Goal: Information Seeking & Learning: Learn about a topic

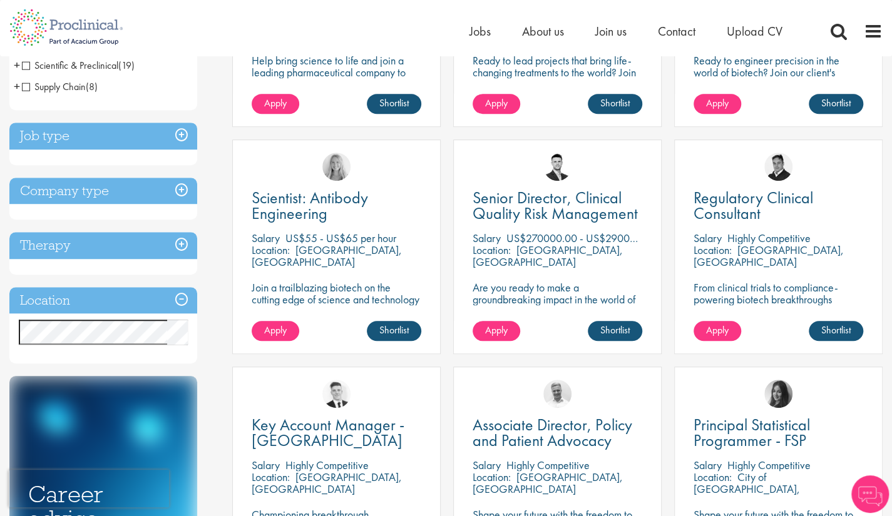
scroll to position [452, 0]
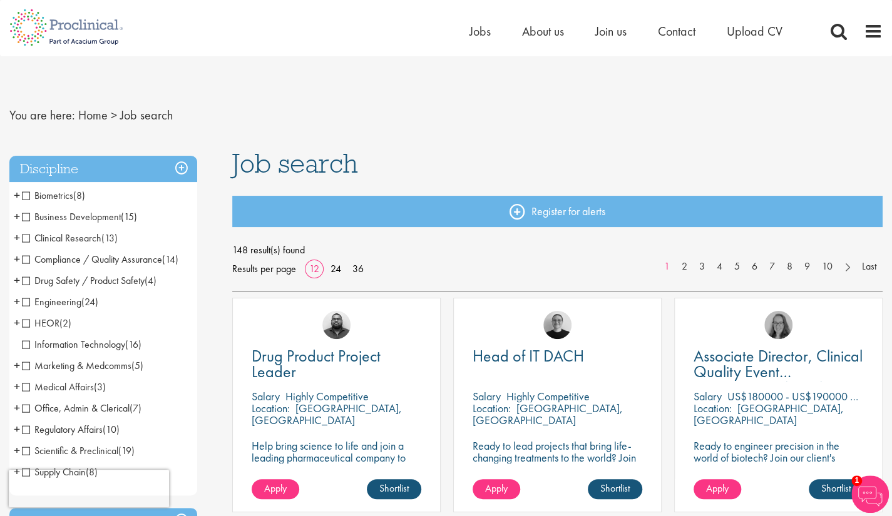
click at [28, 279] on span "Drug Safety / Product Safety" at bounding box center [83, 280] width 123 height 13
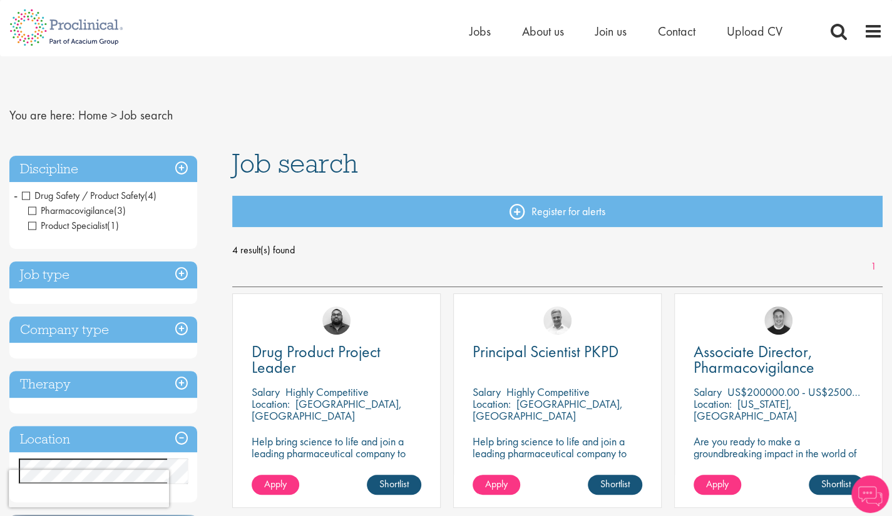
click at [25, 192] on span "Drug Safety / Product Safety" at bounding box center [83, 195] width 123 height 13
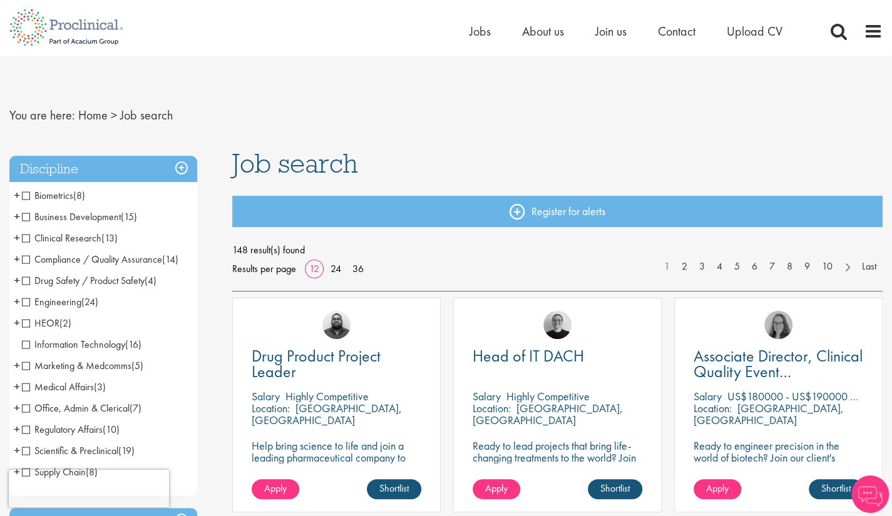
click at [25, 236] on span "Clinical Research" at bounding box center [62, 238] width 80 height 13
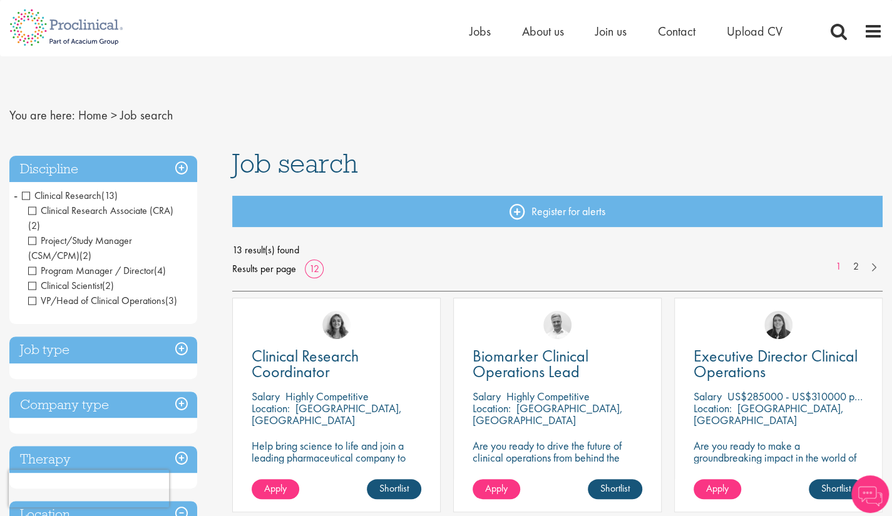
click at [178, 163] on h3 "Discipline" at bounding box center [103, 169] width 188 height 27
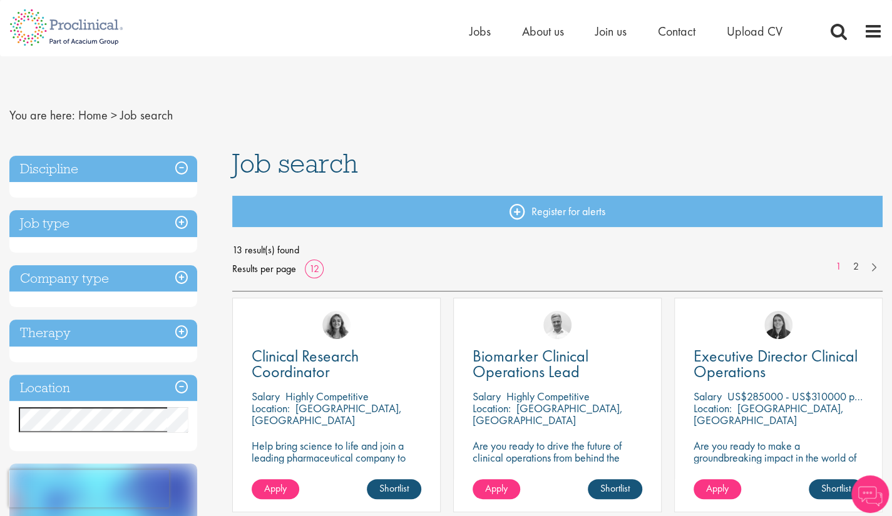
click at [180, 168] on h3 "Discipline" at bounding box center [103, 169] width 188 height 27
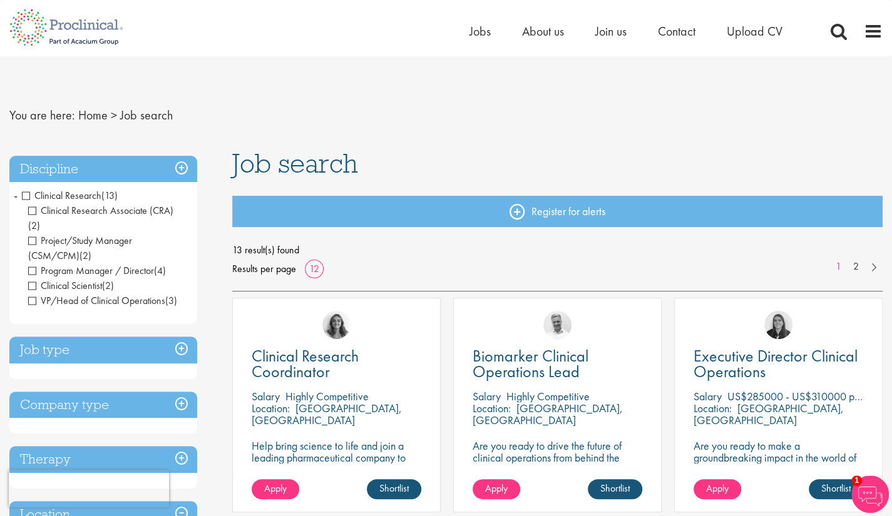
click at [24, 193] on span "Clinical Research" at bounding box center [62, 195] width 80 height 13
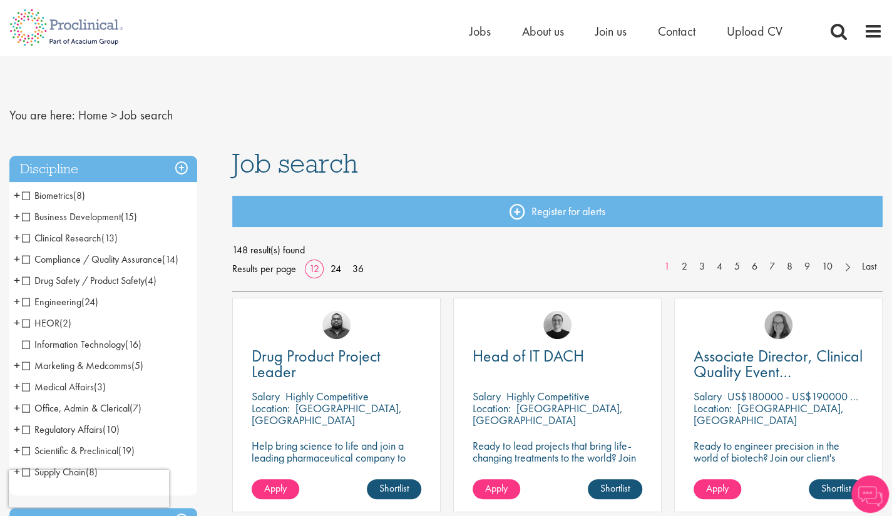
click at [30, 453] on span "Scientific & Preclinical" at bounding box center [70, 451] width 96 height 13
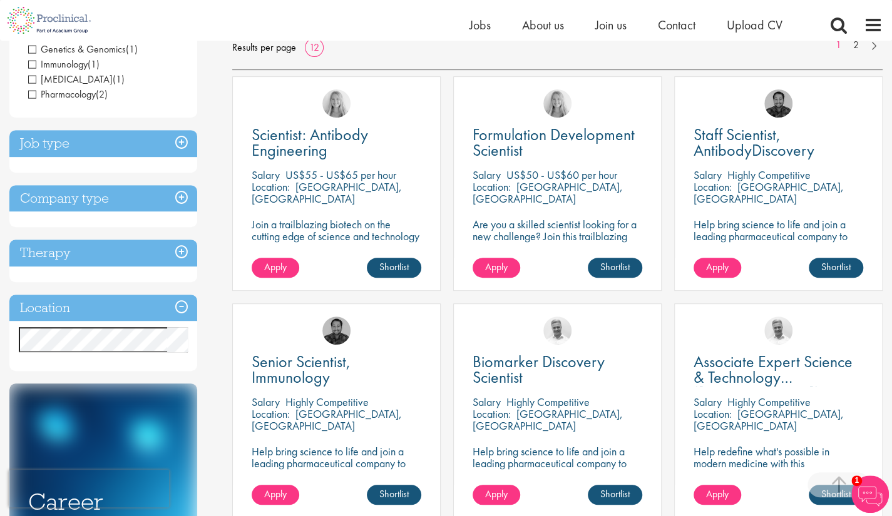
scroll to position [198, 0]
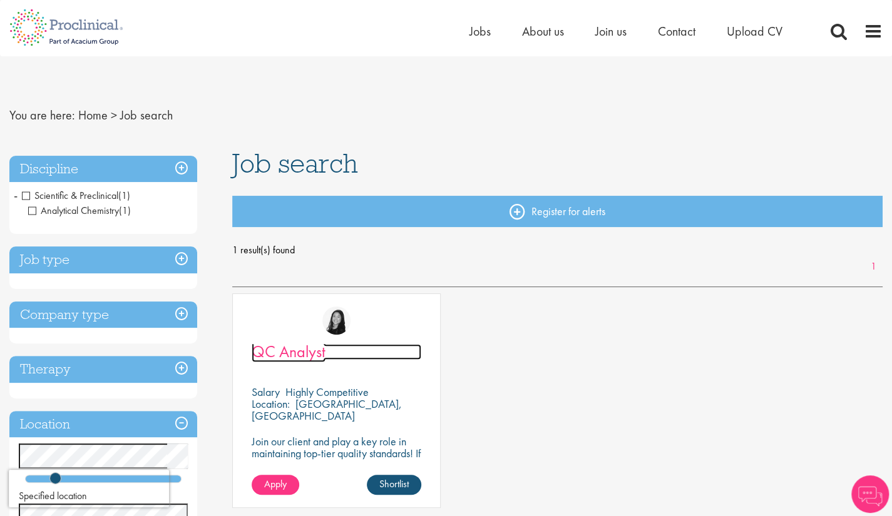
click at [299, 352] on span "QC Analyst" at bounding box center [289, 351] width 74 height 21
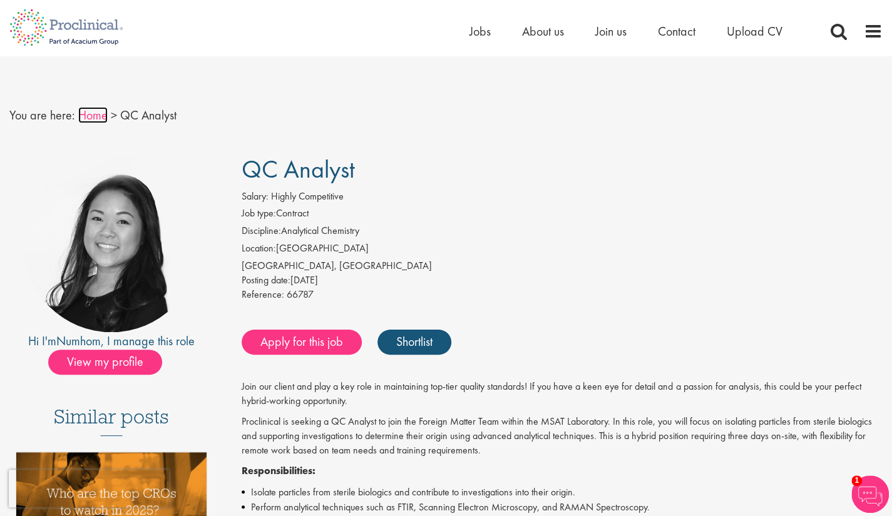
click at [94, 120] on link "Home" at bounding box center [92, 115] width 29 height 16
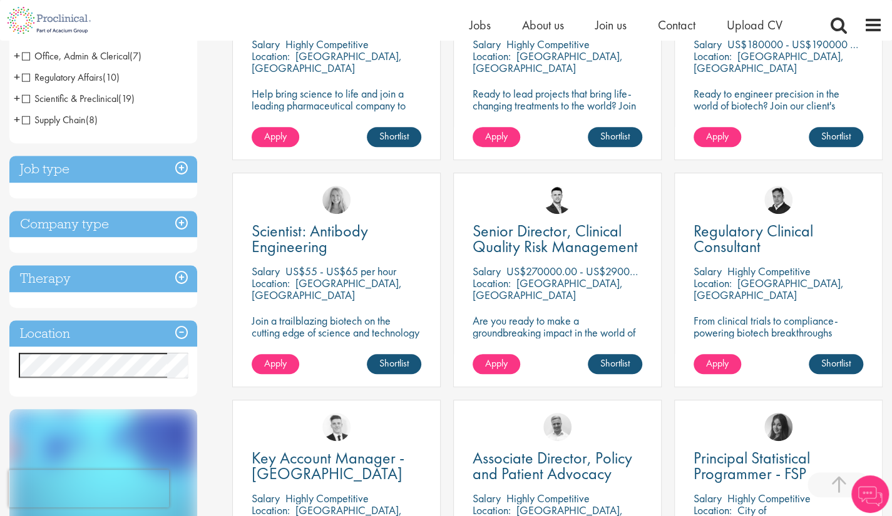
scroll to position [338, 0]
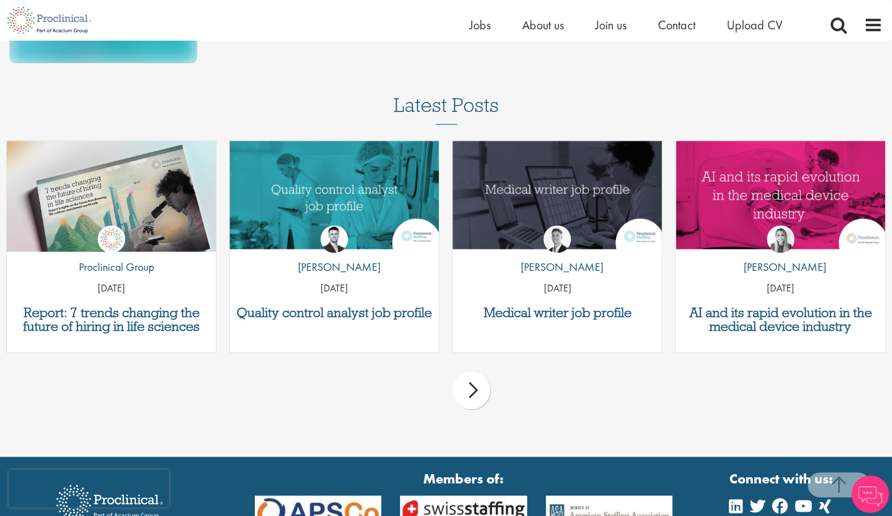
scroll to position [831, 0]
